Goal: Task Accomplishment & Management: Complete application form

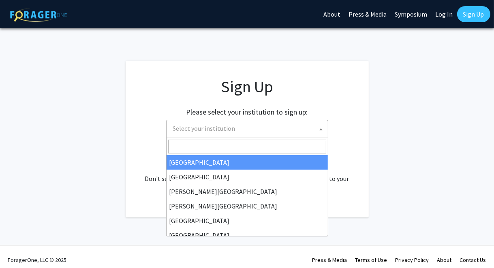
click at [276, 127] on span "Select your institution" at bounding box center [249, 128] width 158 height 17
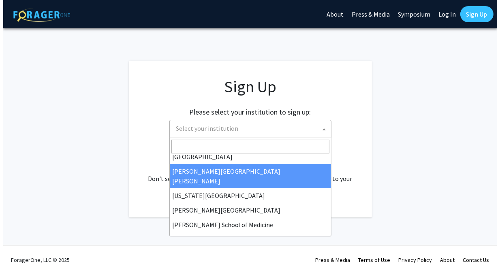
scroll to position [162, 0]
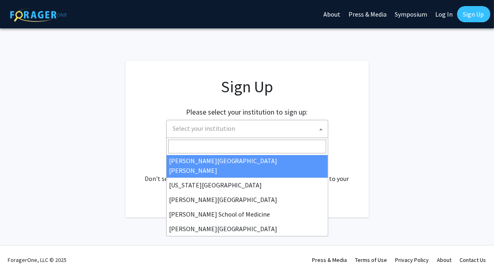
select select "1"
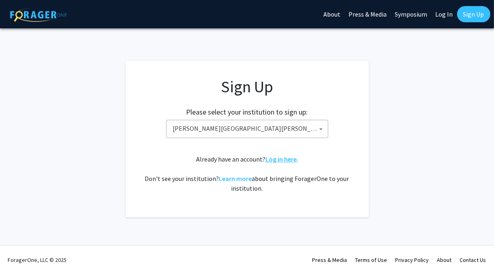
click at [290, 160] on link "Log in here" at bounding box center [280, 159] width 31 height 8
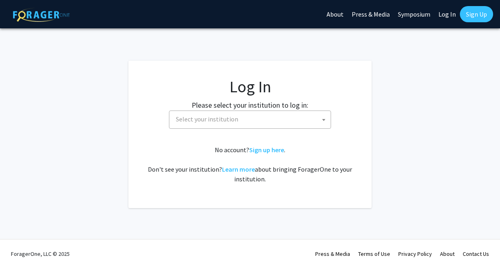
select select
